Goal: Task Accomplishment & Management: Complete application form

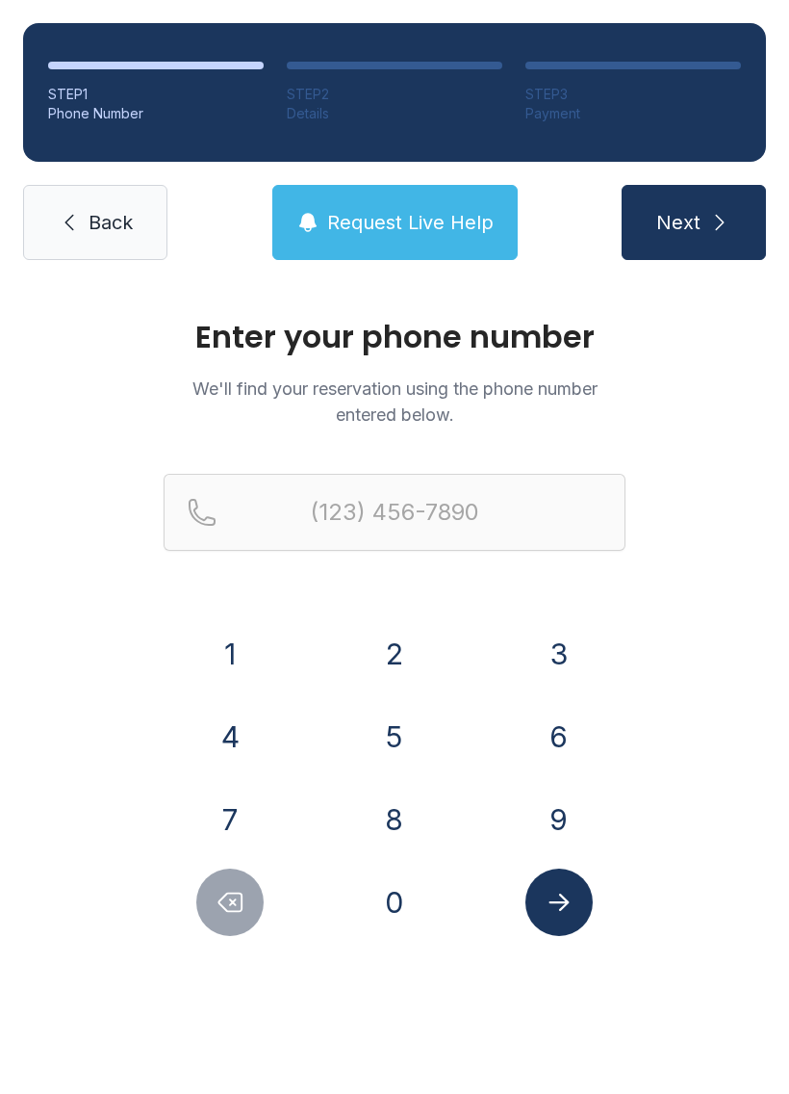
click at [248, 721] on button "4" at bounding box center [229, 736] width 67 height 67
click at [384, 913] on button "0" at bounding box center [394, 901] width 67 height 67
click at [236, 800] on button "7" at bounding box center [229, 819] width 67 height 67
click at [401, 651] on button "2" at bounding box center [394, 653] width 67 height 67
click at [231, 735] on button "4" at bounding box center [229, 736] width 67 height 67
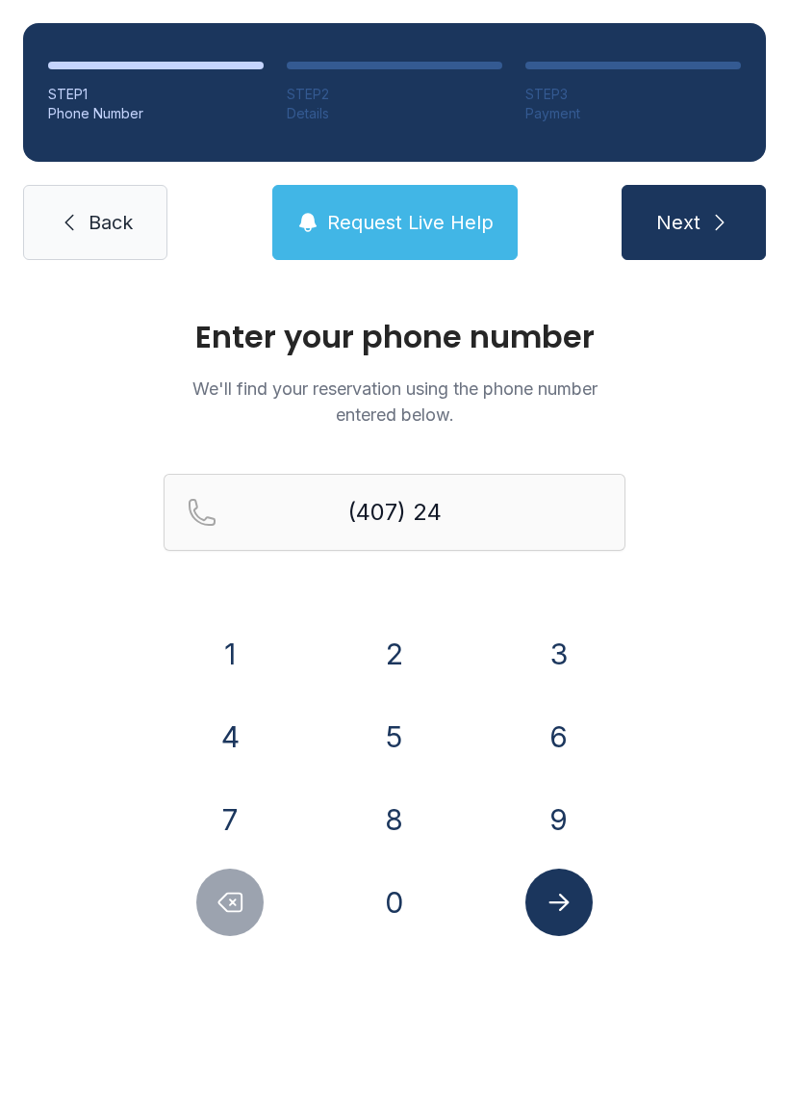
click at [231, 735] on button "4" at bounding box center [229, 736] width 67 height 67
click at [234, 722] on button "4" at bounding box center [229, 736] width 67 height 67
click at [371, 720] on button "5" at bounding box center [394, 736] width 67 height 67
click at [401, 805] on button "8" at bounding box center [394, 819] width 67 height 67
click at [408, 901] on button "0" at bounding box center [394, 901] width 67 height 67
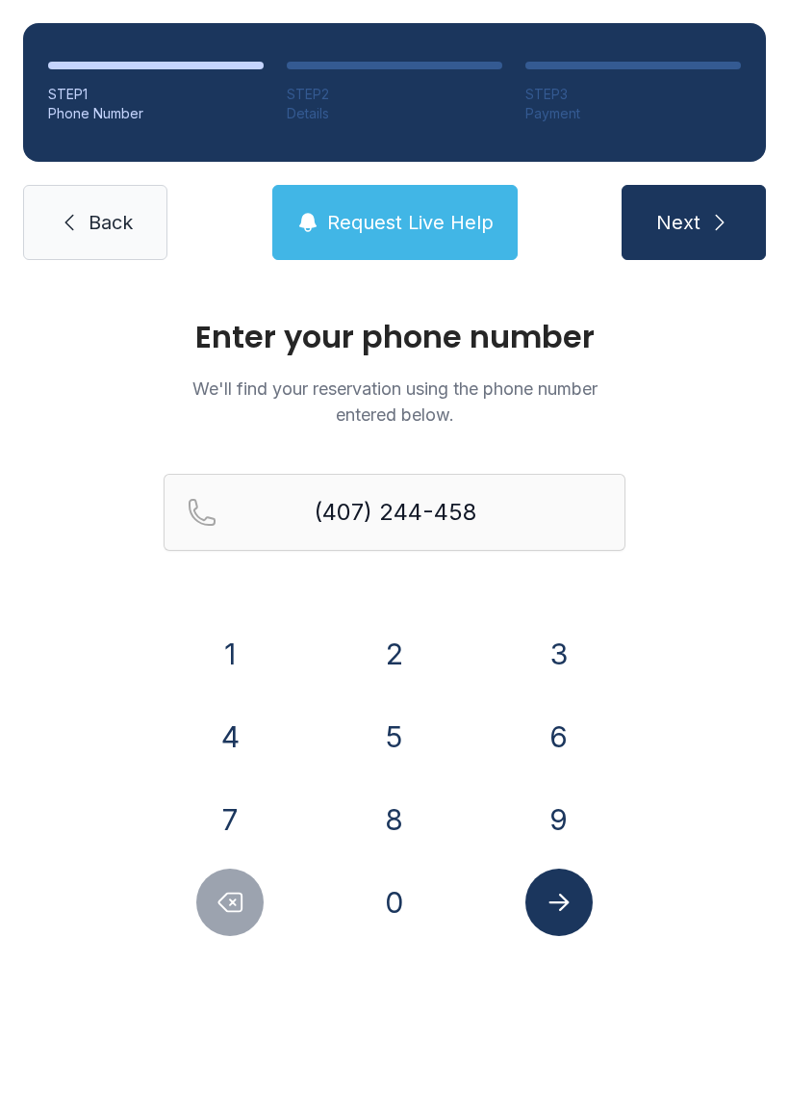
type input "[PHONE_NUMBER]"
click at [574, 908] on button "Submit lookup form" at bounding box center [559, 901] width 67 height 67
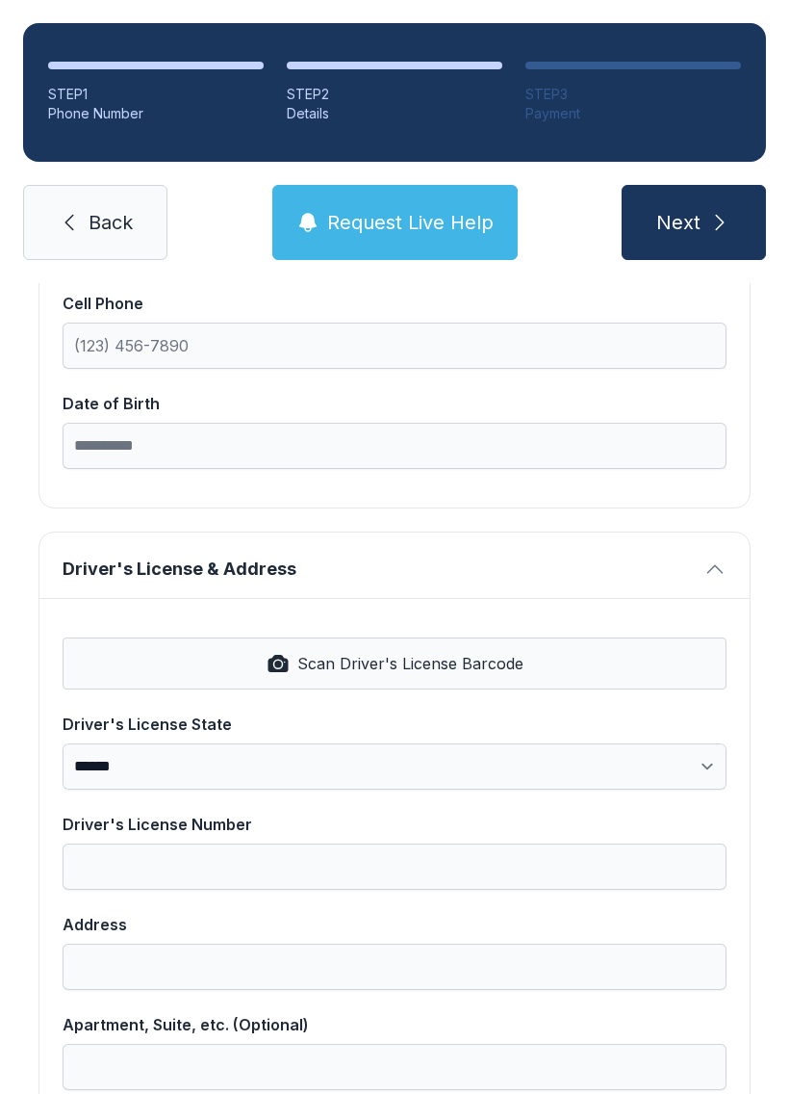
scroll to position [506, 0]
click at [371, 677] on button "Scan Driver's License Barcode" at bounding box center [395, 662] width 664 height 52
select select "**"
type input "**********"
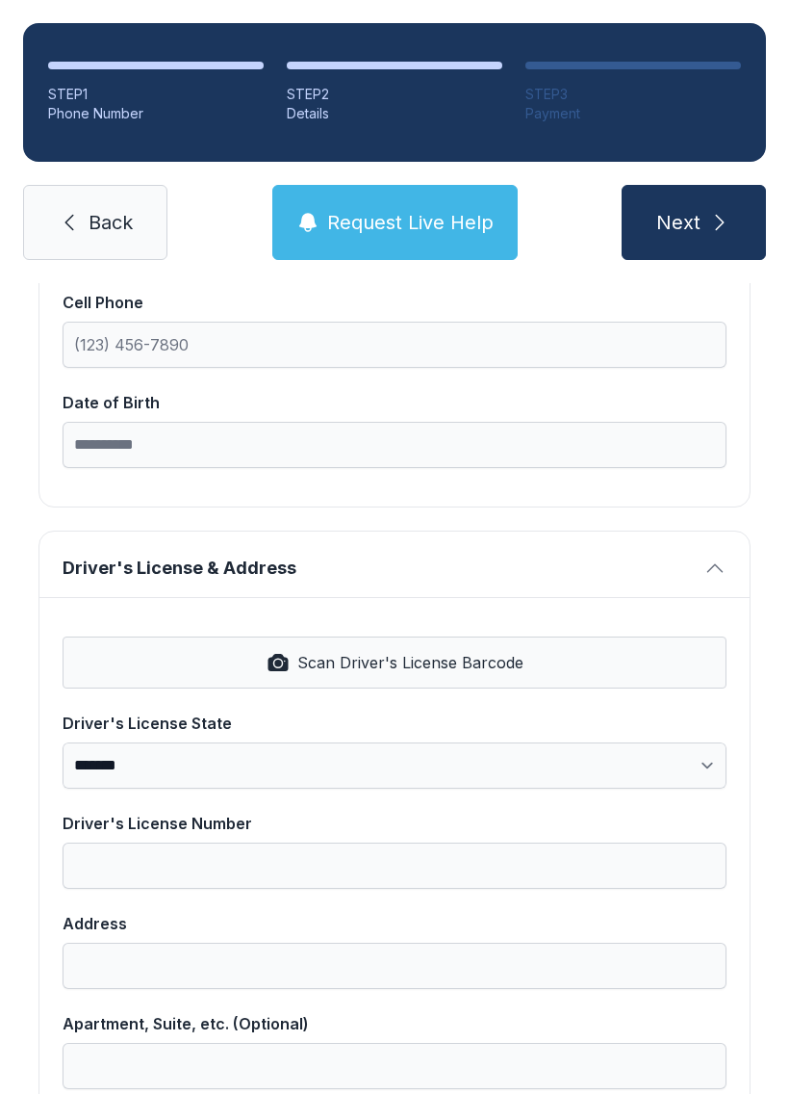
type input "**********"
select select "**"
type input "*****"
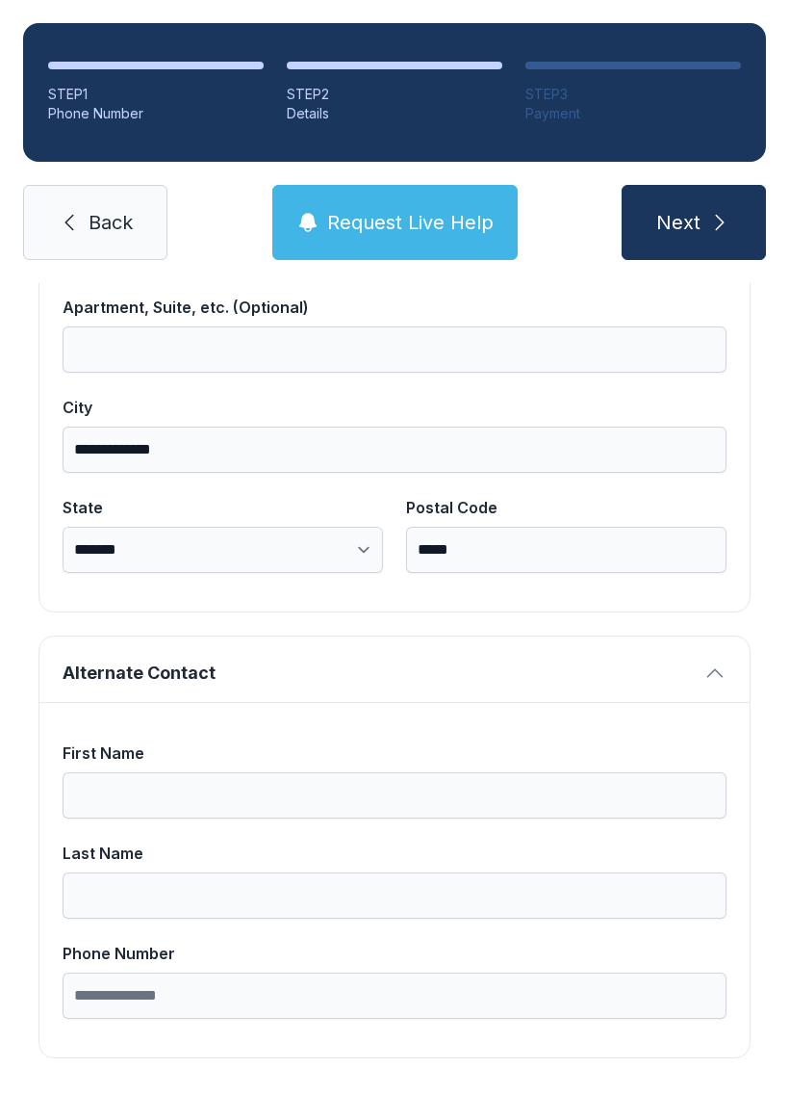
scroll to position [1222, 0]
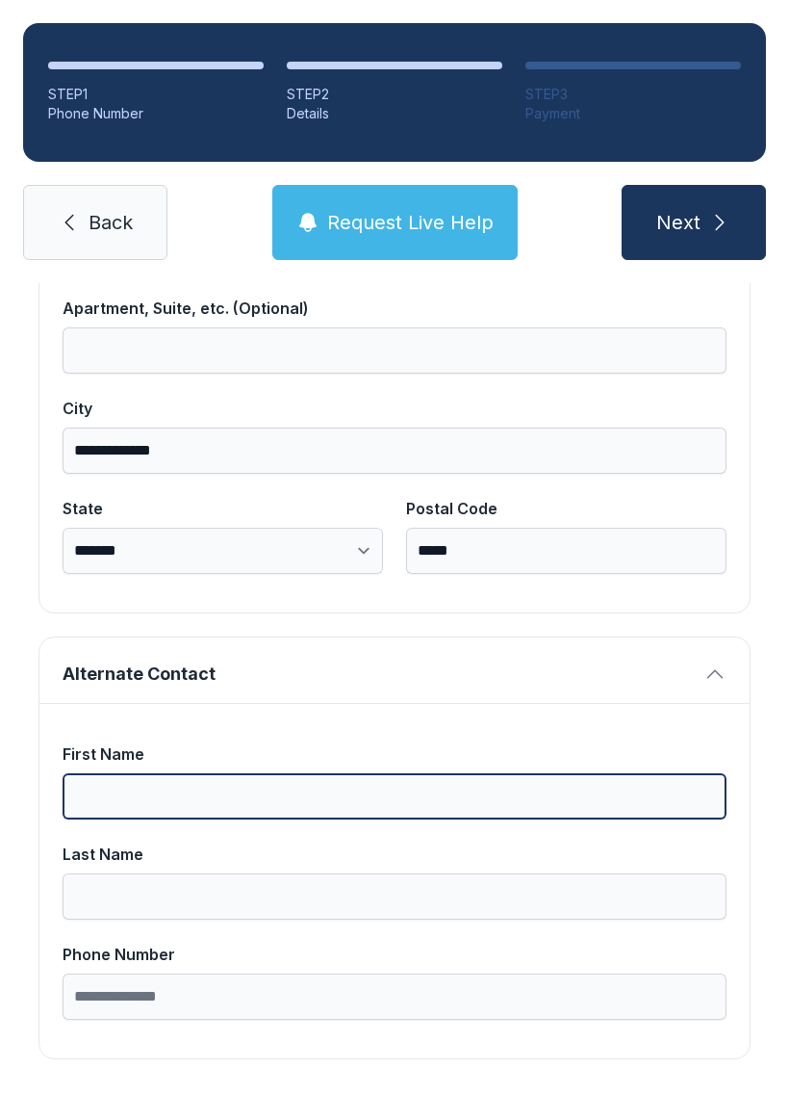
click at [107, 789] on input "First Name" at bounding box center [395, 796] width 664 height 46
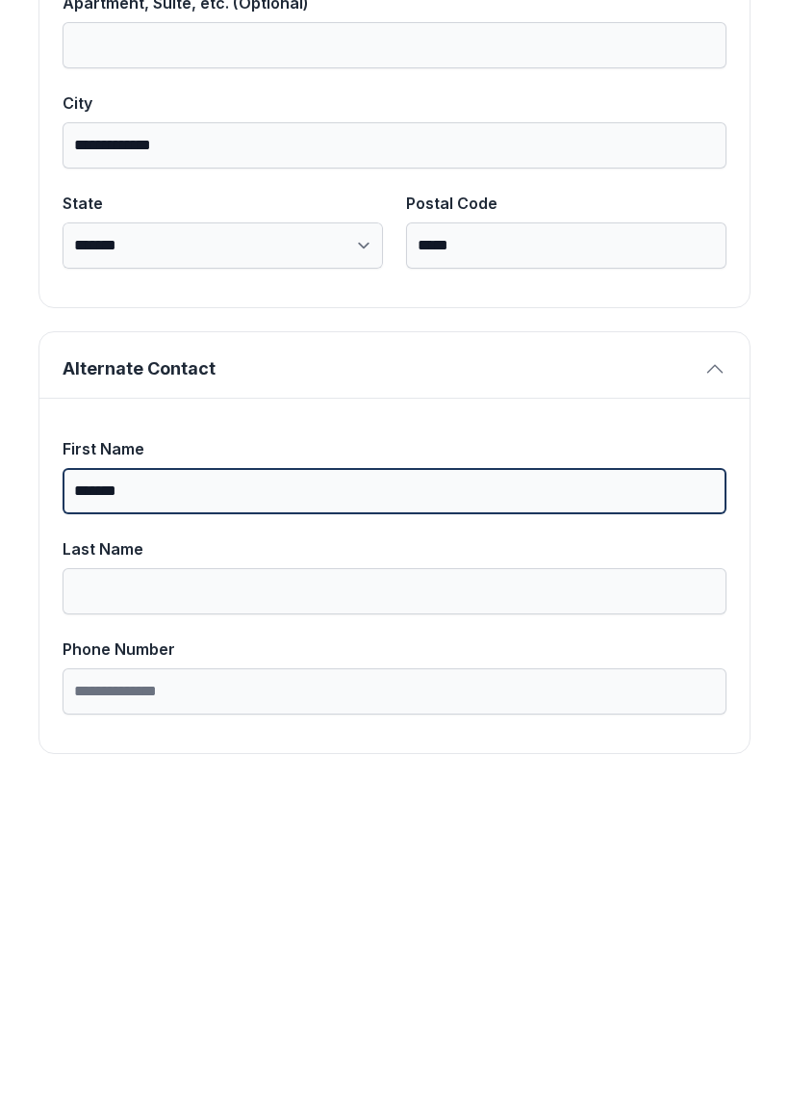
type input "*******"
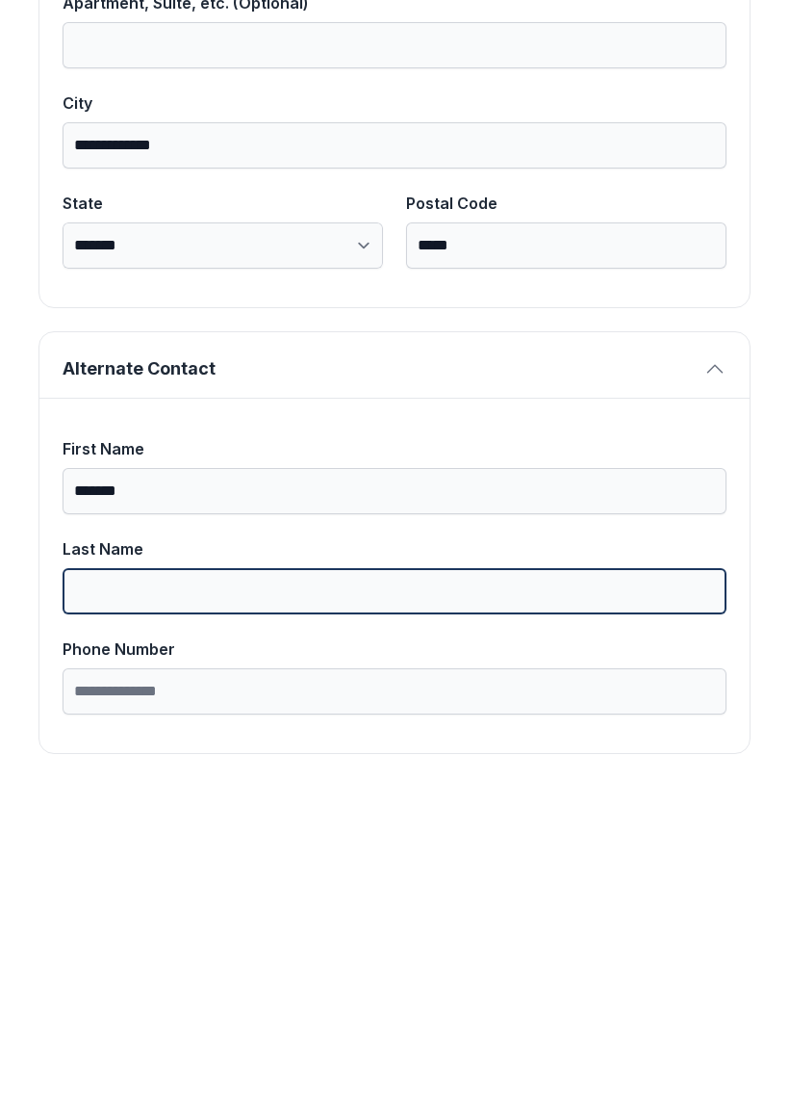
click at [94, 873] on input "Last Name" at bounding box center [395, 896] width 664 height 46
type input "*****"
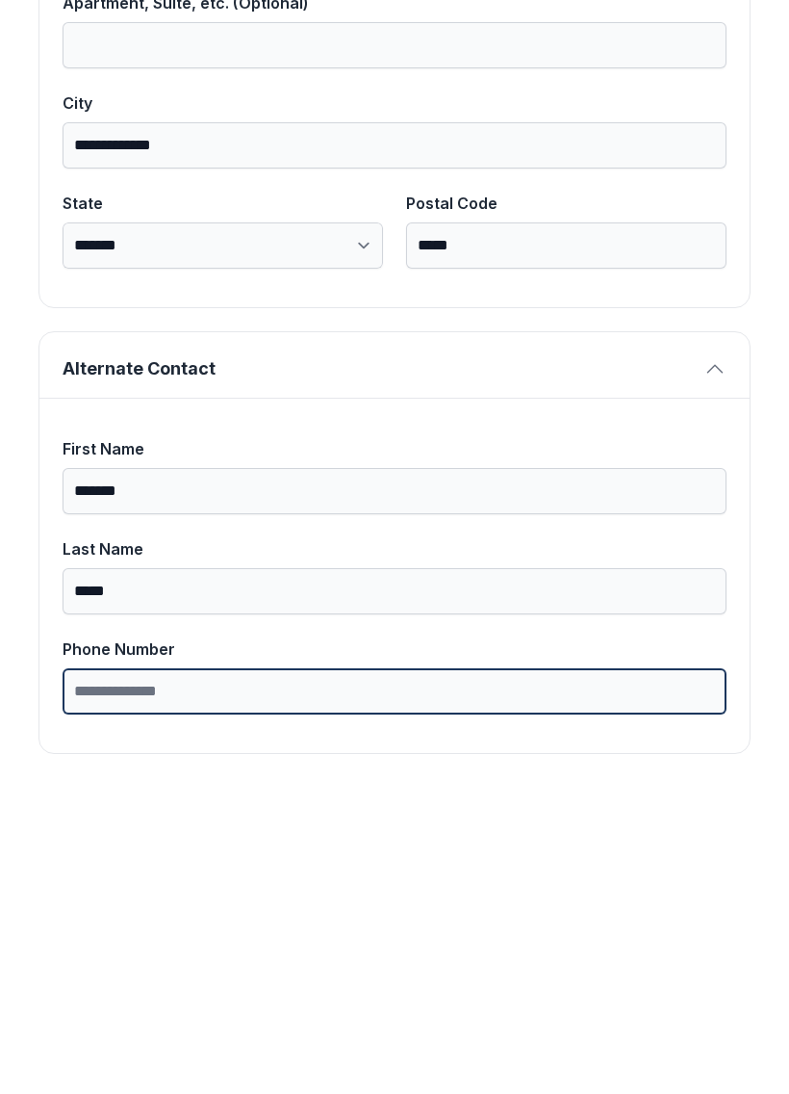
click at [226, 973] on input "Phone Number" at bounding box center [395, 996] width 664 height 46
type input "**********"
click at [693, 185] on button "Next" at bounding box center [694, 222] width 144 height 75
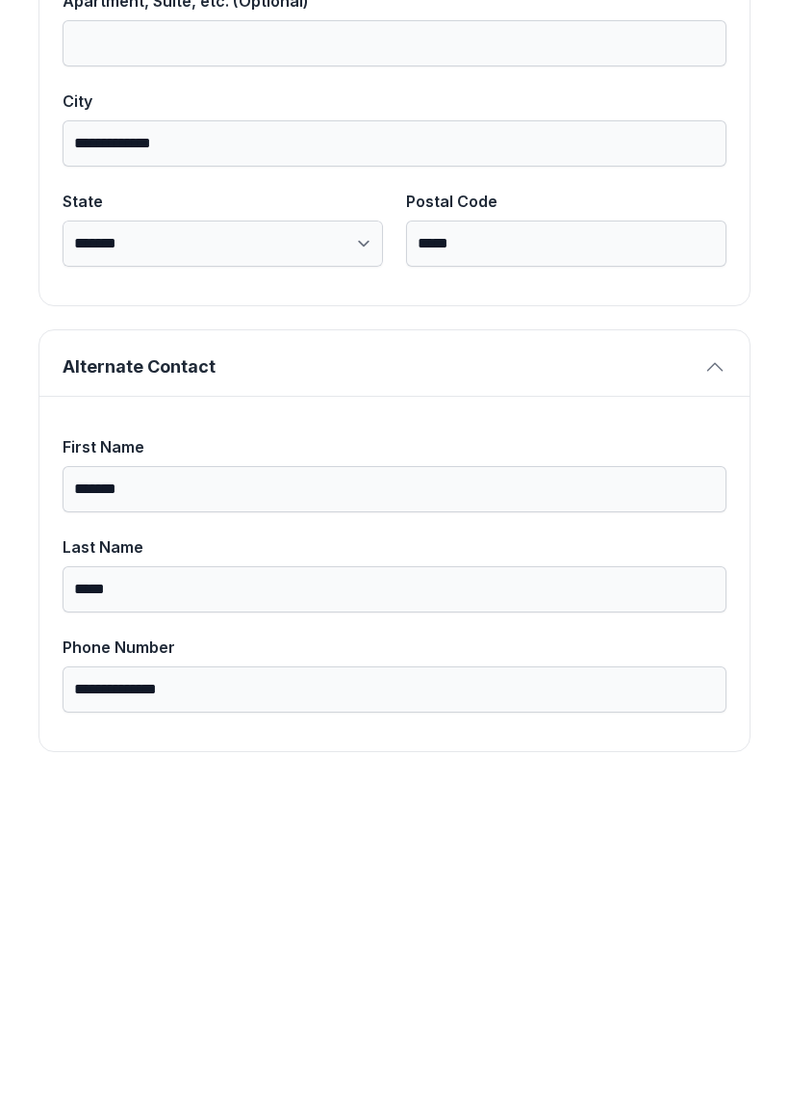
scroll to position [1283, 0]
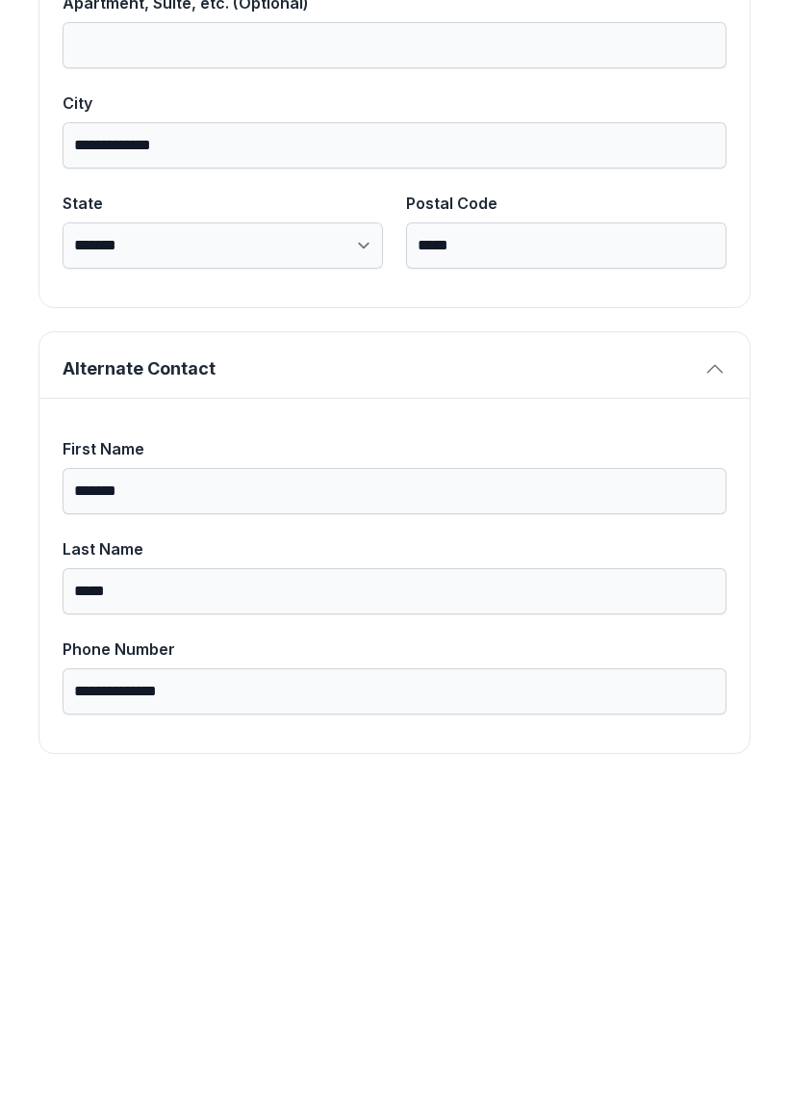
click at [693, 185] on button "Next" at bounding box center [694, 222] width 144 height 75
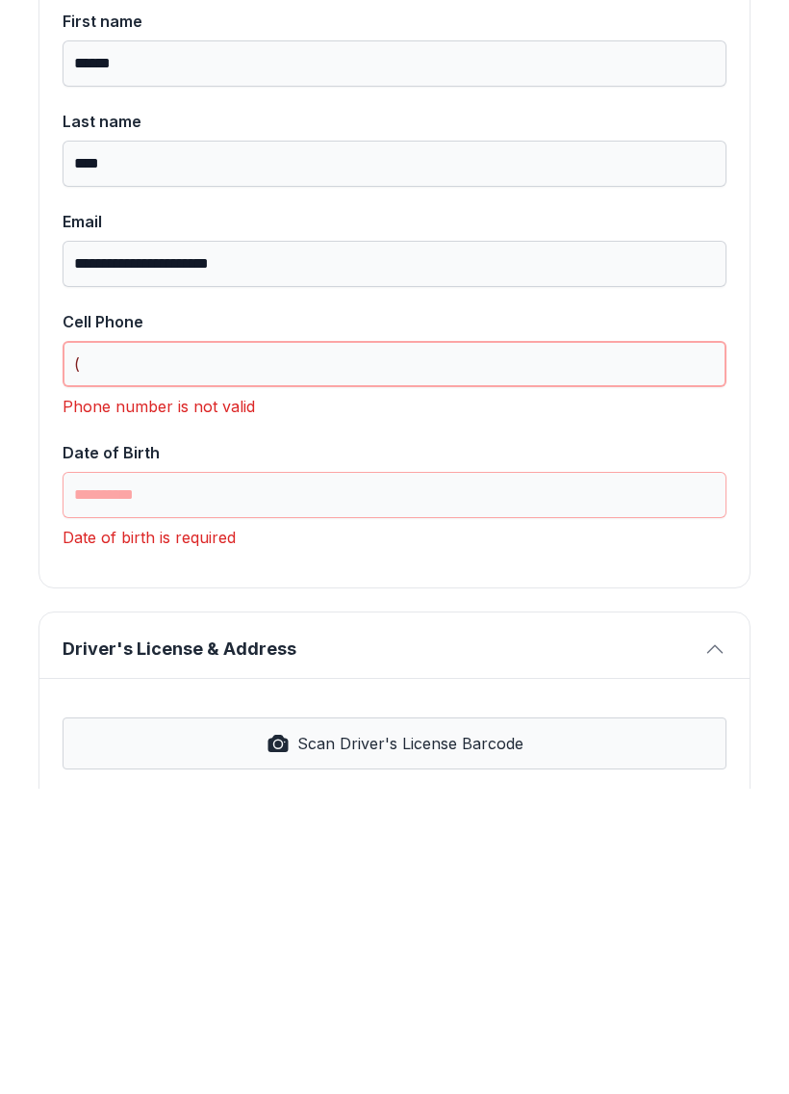
scroll to position [178, 0]
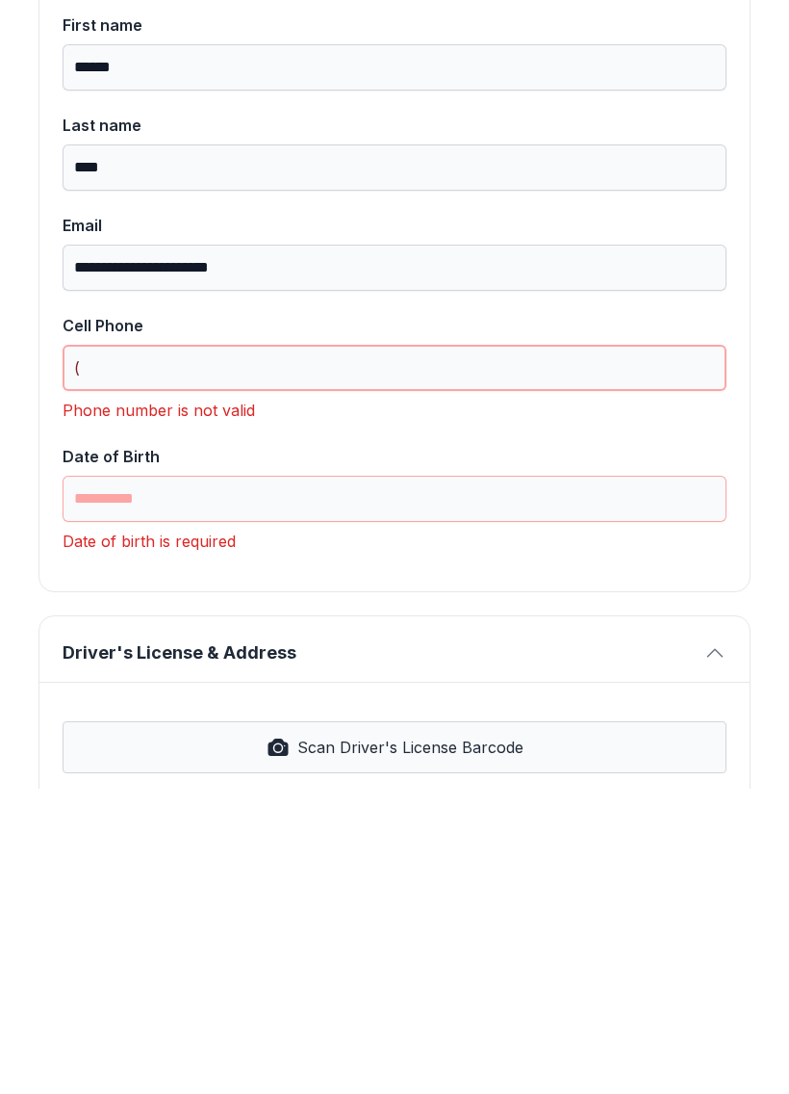
click at [194, 650] on input "(" at bounding box center [395, 673] width 664 height 46
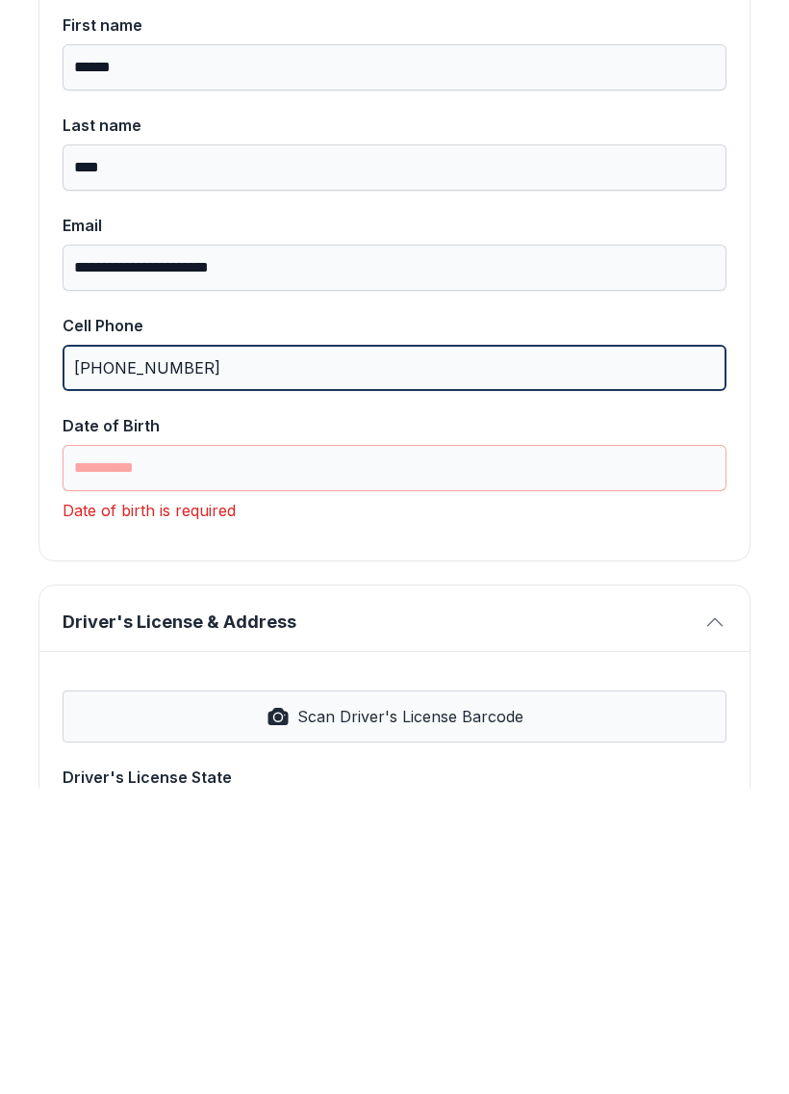
type input "[PHONE_NUMBER]"
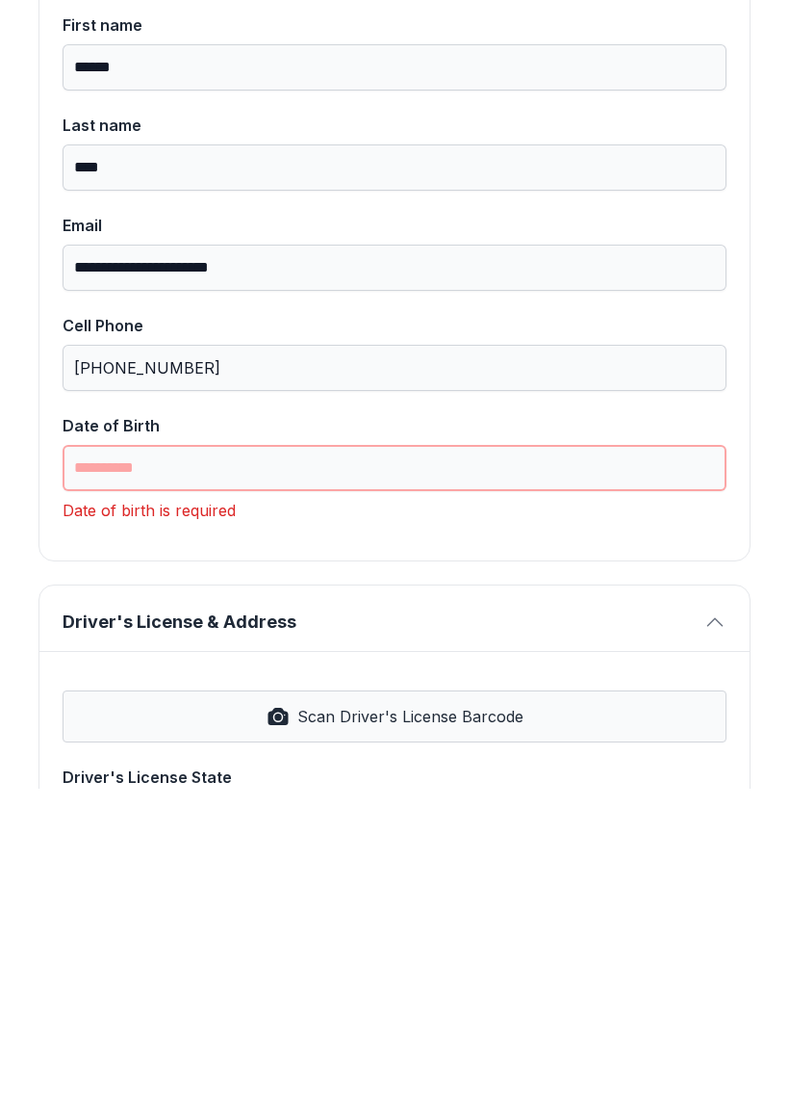
click at [112, 750] on input "Date of Birth" at bounding box center [395, 773] width 664 height 46
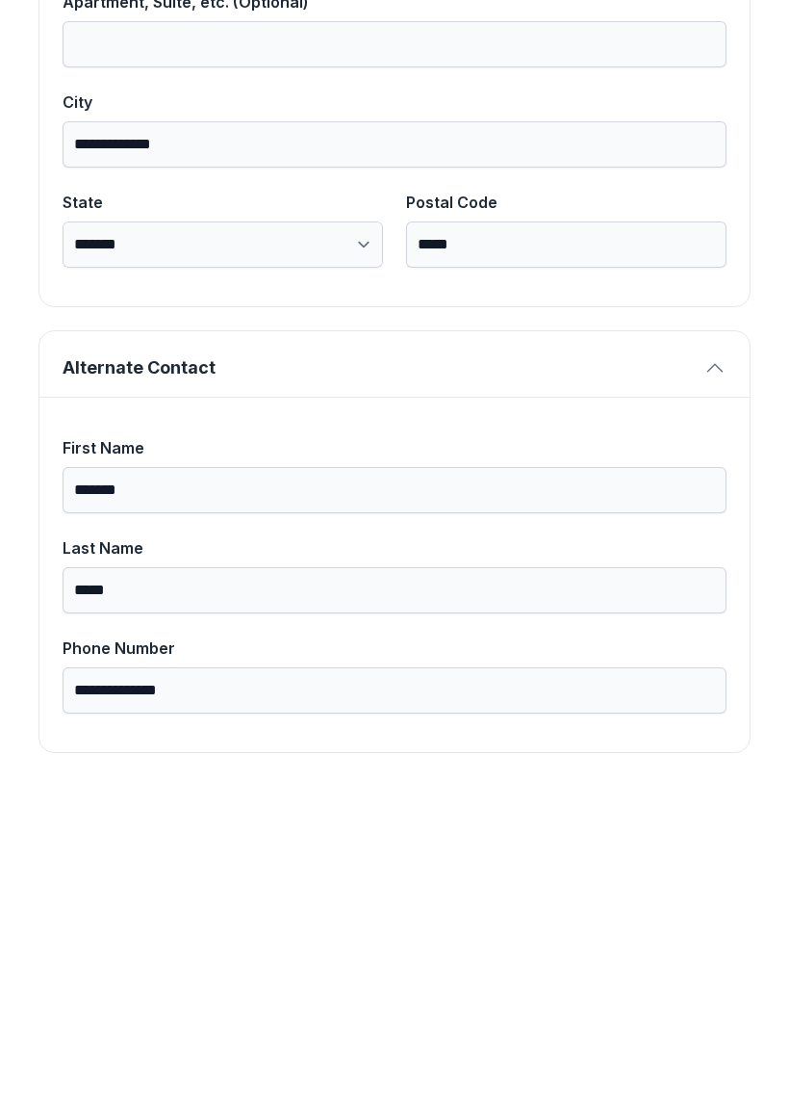
scroll to position [1222, 0]
type input "**********"
click at [693, 185] on button "Next" at bounding box center [694, 222] width 144 height 75
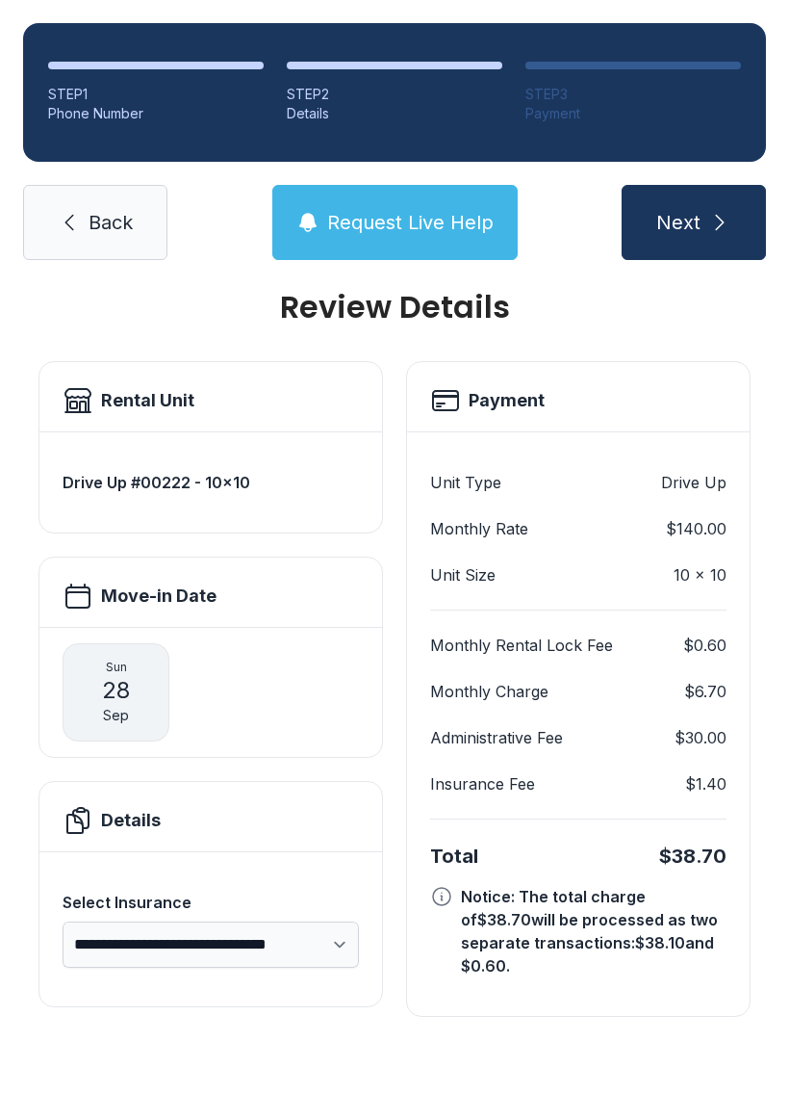
scroll to position [0, 0]
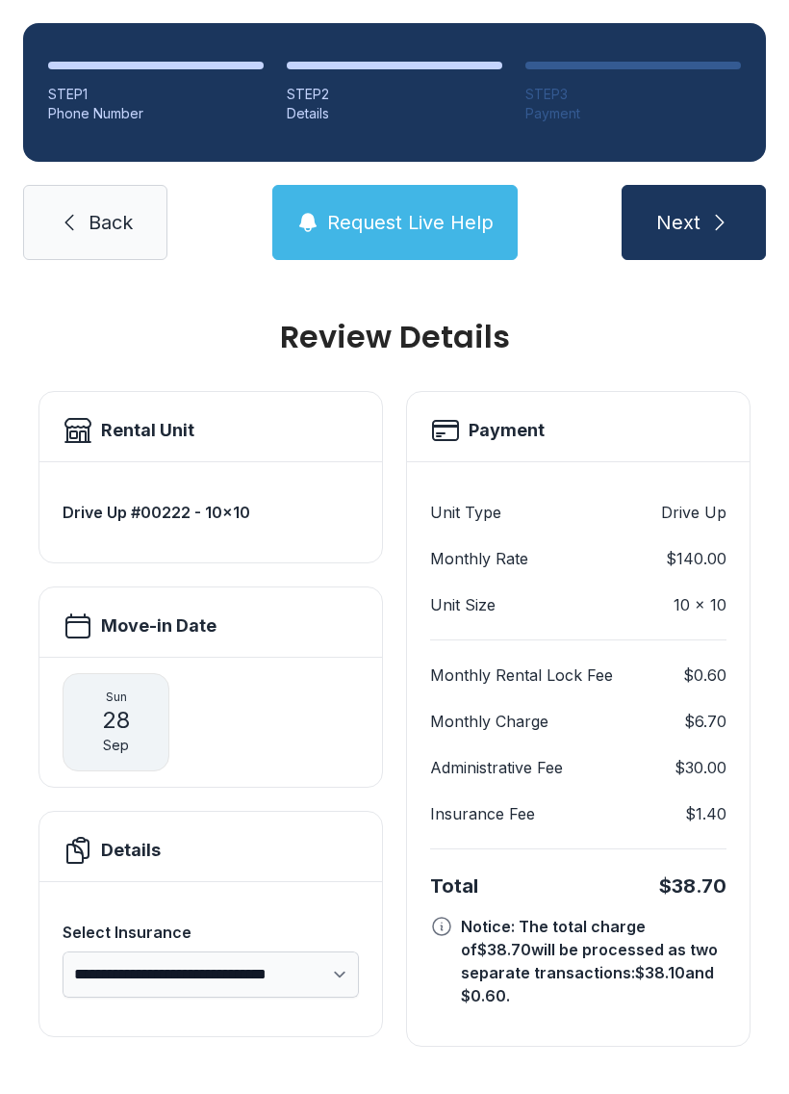
click at [69, 211] on icon at bounding box center [69, 222] width 23 height 23
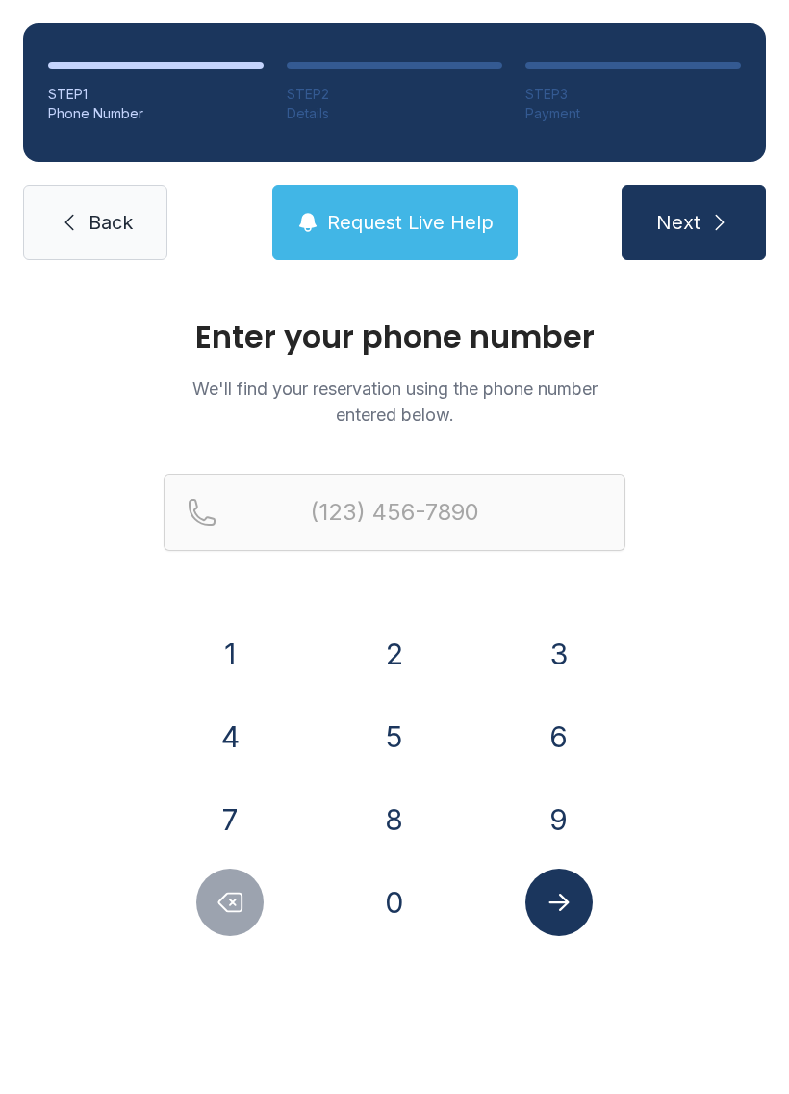
click at [66, 226] on icon at bounding box center [69, 222] width 23 height 23
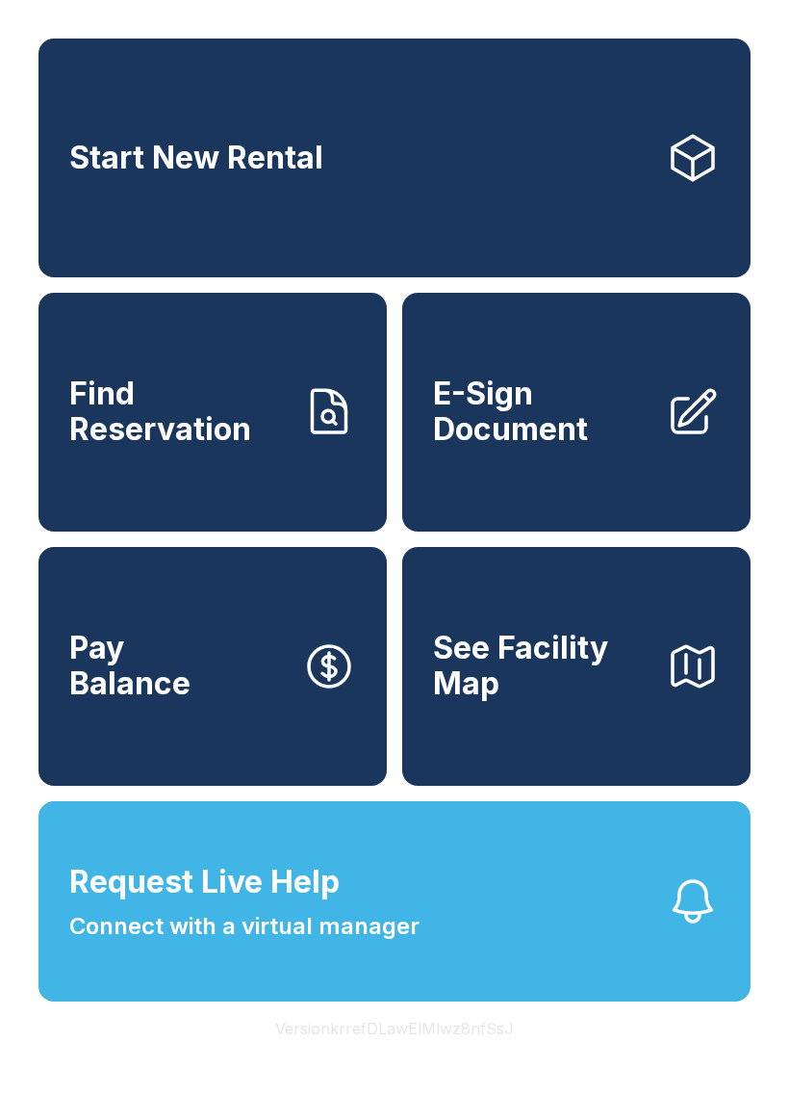
click at [551, 445] on span "E-Sign Document" at bounding box center [542, 411] width 218 height 70
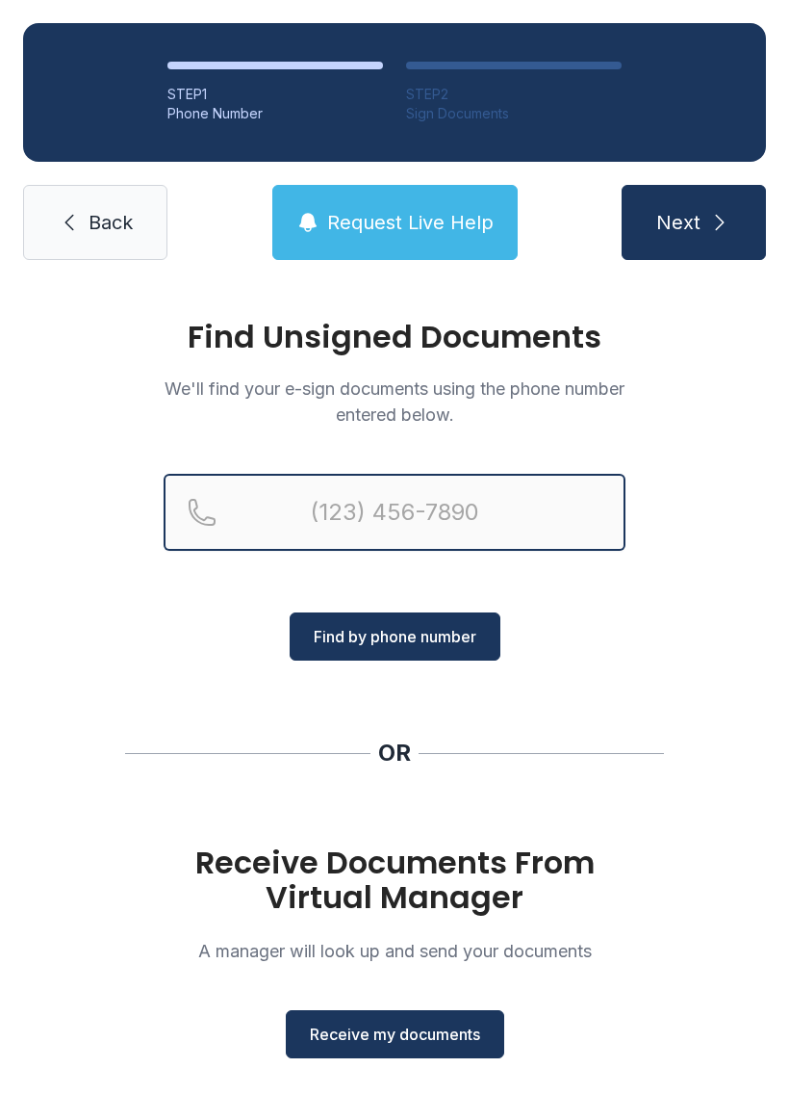
click at [307, 499] on input "Reservation phone number" at bounding box center [395, 512] width 462 height 77
type input "("
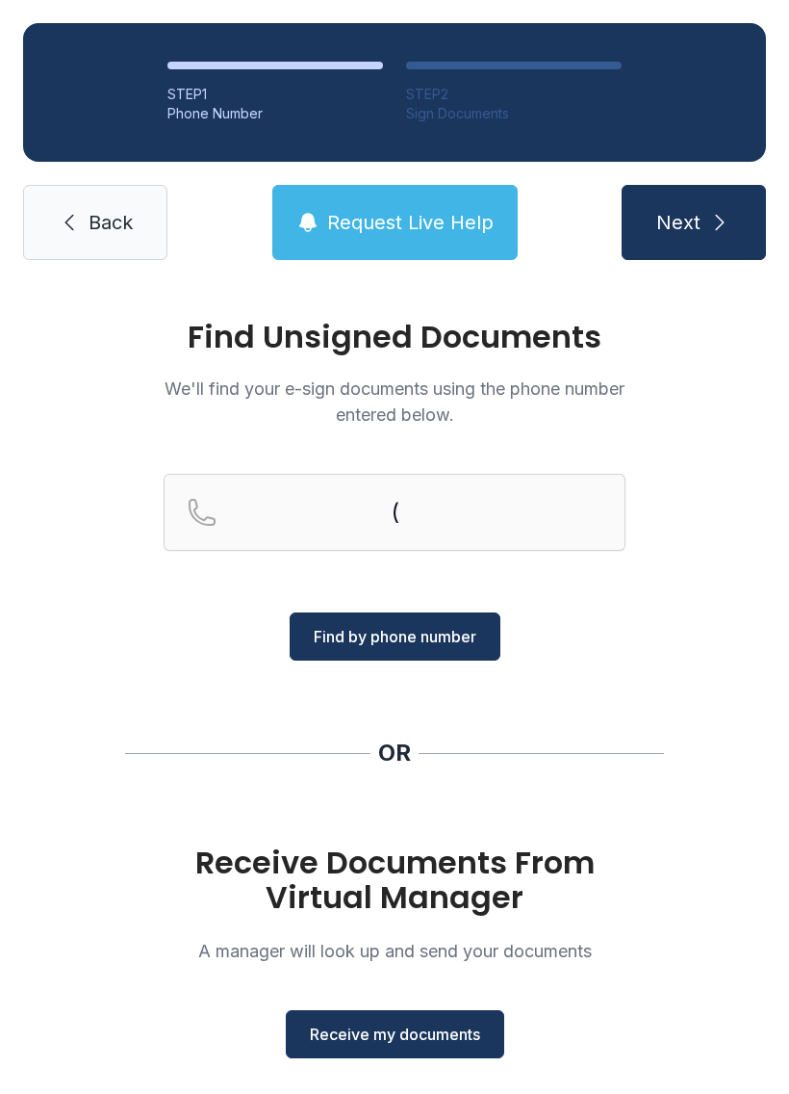
click at [83, 658] on div "Find Unsigned Documents We'll find your e-sign documents using the phone number…" at bounding box center [394, 709] width 789 height 852
click at [402, 1037] on span "Receive my documents" at bounding box center [395, 1033] width 170 height 23
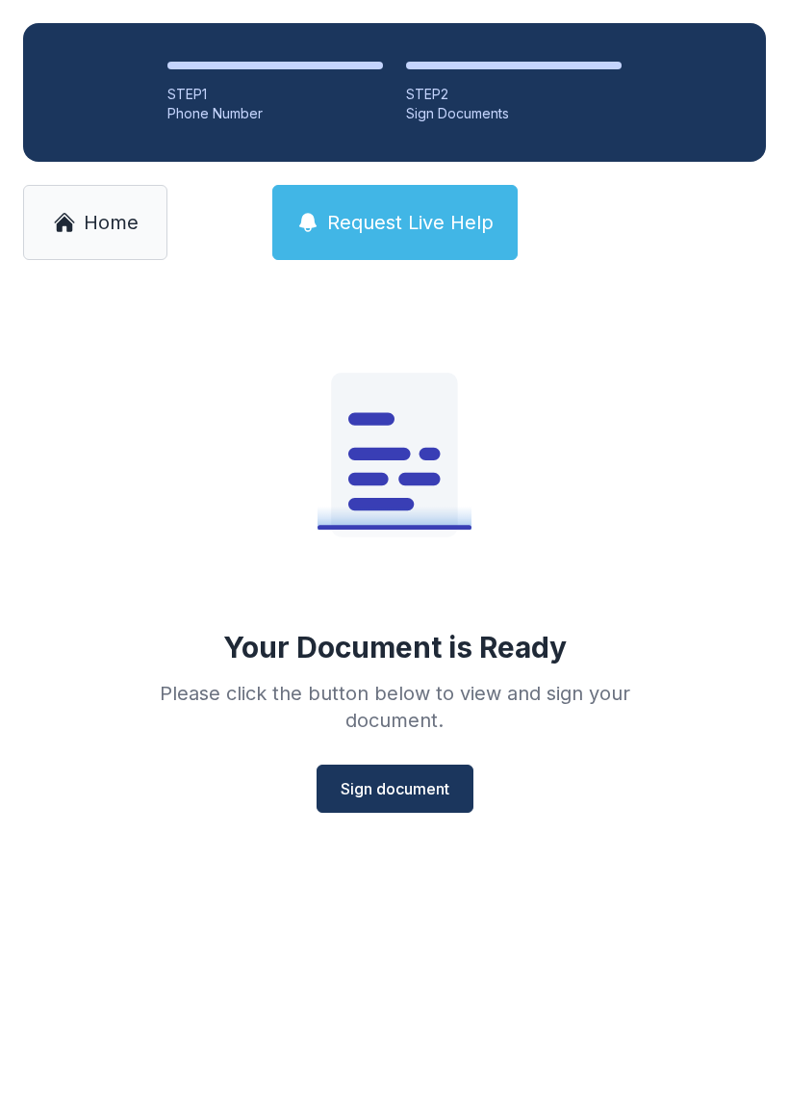
click at [375, 781] on span "Sign document" at bounding box center [395, 788] width 109 height 23
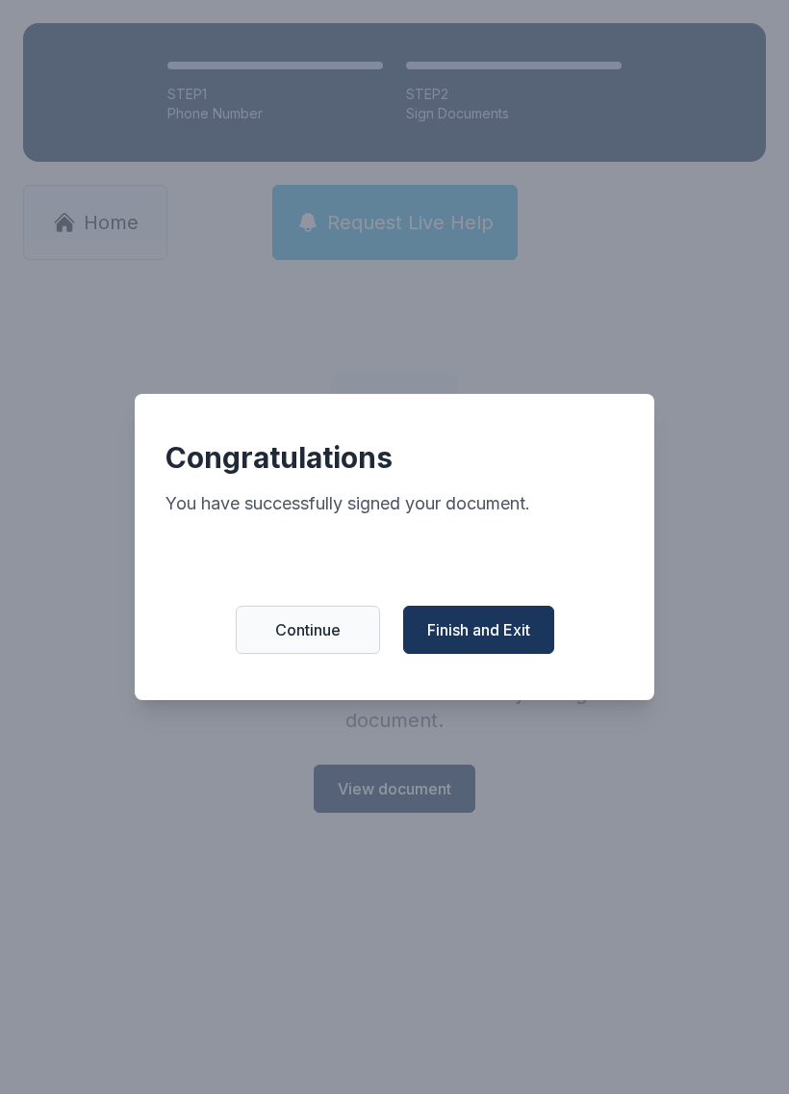
click at [487, 627] on button "Finish and Exit" at bounding box center [478, 630] width 151 height 48
